Goal: Navigation & Orientation: Find specific page/section

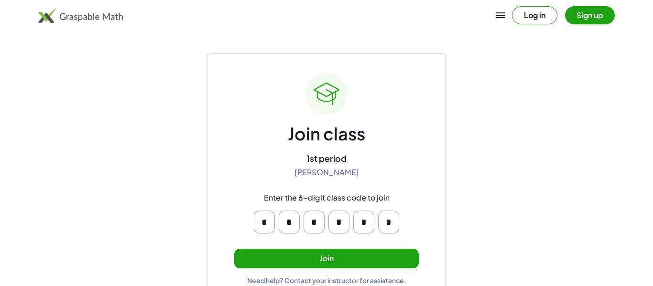
click at [549, 20] on button "Log in" at bounding box center [534, 15] width 45 height 18
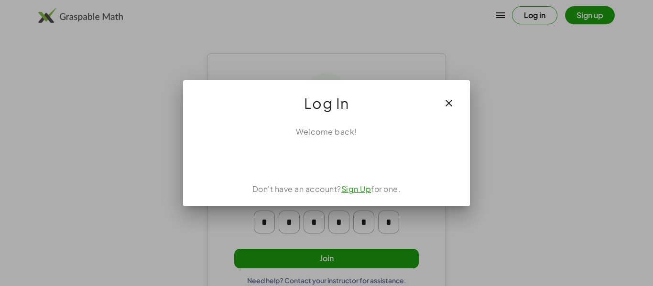
click at [449, 106] on icon "button" at bounding box center [448, 102] width 11 height 11
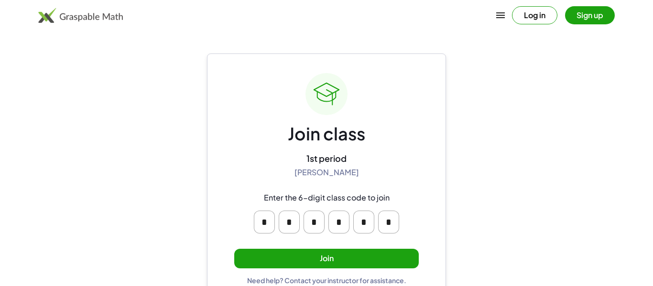
click at [585, 12] on button "Sign up" at bounding box center [590, 15] width 50 height 18
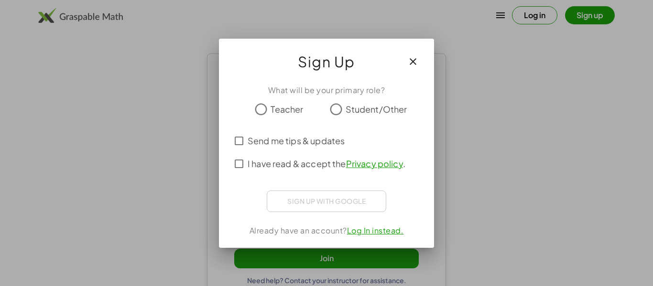
click at [412, 56] on icon "button" at bounding box center [412, 61] width 11 height 11
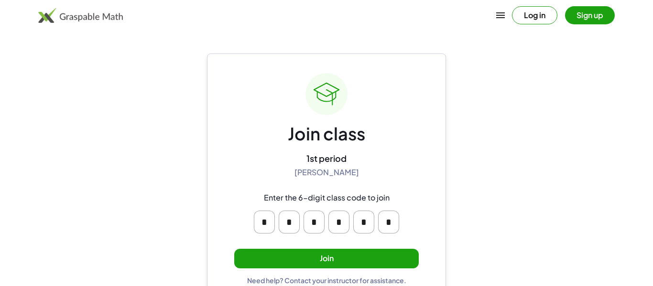
click at [536, 21] on button "Log in" at bounding box center [534, 15] width 45 height 18
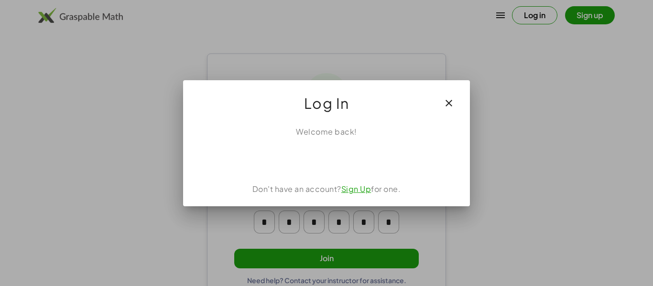
click at [450, 105] on icon "button" at bounding box center [448, 102] width 11 height 11
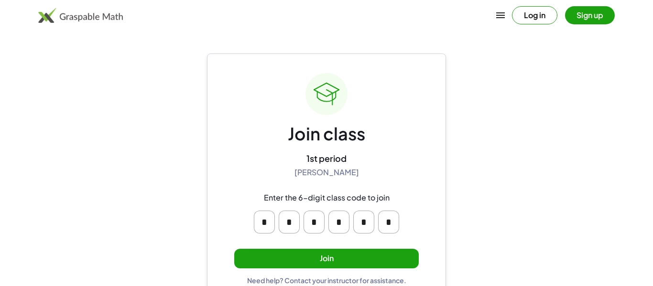
click at [334, 268] on button "Join" at bounding box center [326, 259] width 184 height 20
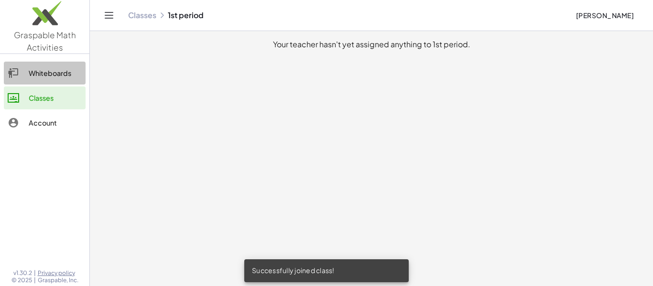
click at [31, 82] on link "Whiteboards" at bounding box center [45, 73] width 82 height 23
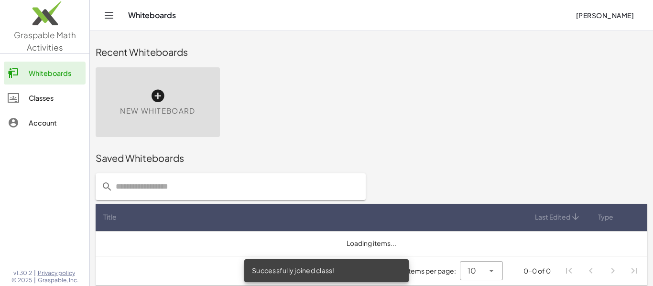
click at [36, 92] on div "Classes" at bounding box center [55, 97] width 53 height 11
